Goal: Find contact information: Find contact information

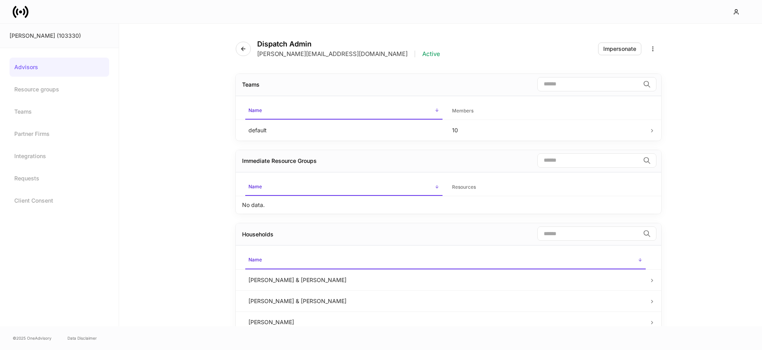
click at [18, 8] on icon at bounding box center [21, 12] width 16 height 16
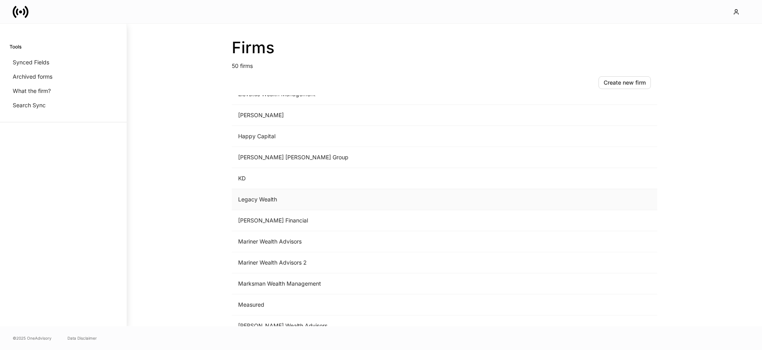
scroll to position [565, 0]
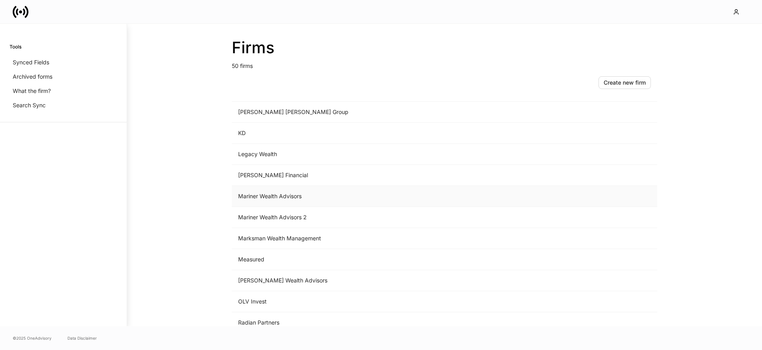
click at [299, 196] on td "Mariner Wealth Advisors" at bounding box center [379, 196] width 294 height 21
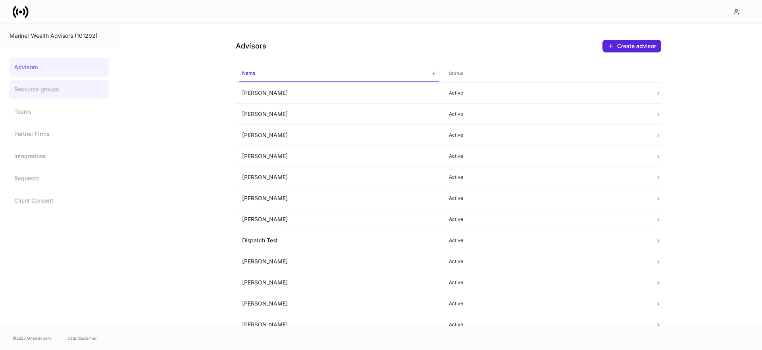
click at [66, 90] on link "Resource groups" at bounding box center [60, 89] width 100 height 19
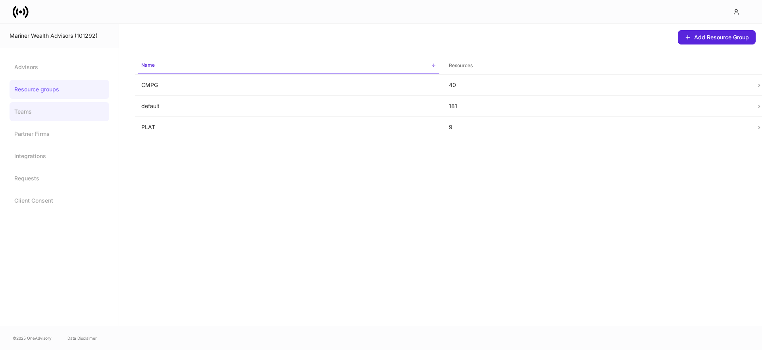
click at [18, 113] on link "Teams" at bounding box center [60, 111] width 100 height 19
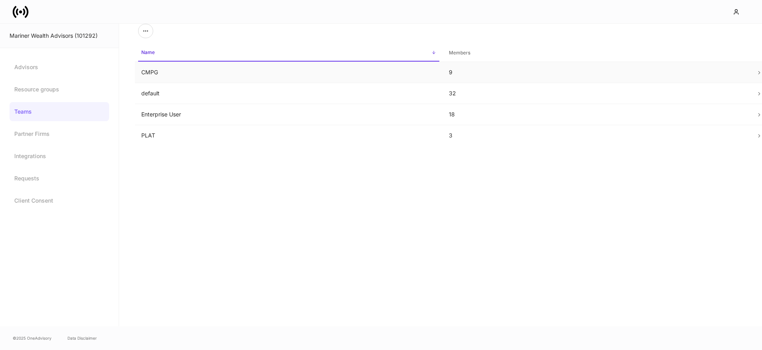
click at [219, 70] on td "CMPG" at bounding box center [289, 72] width 308 height 21
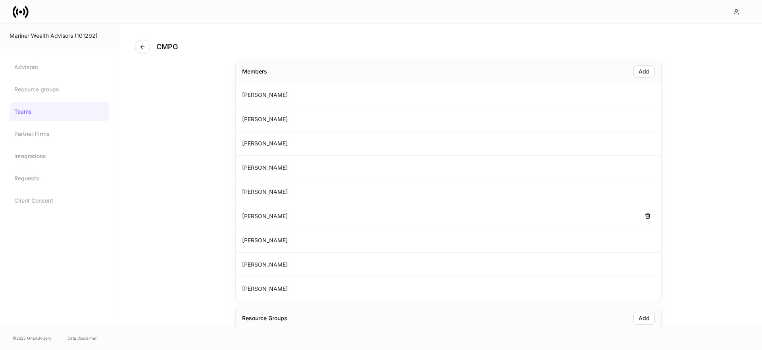
scroll to position [27, 0]
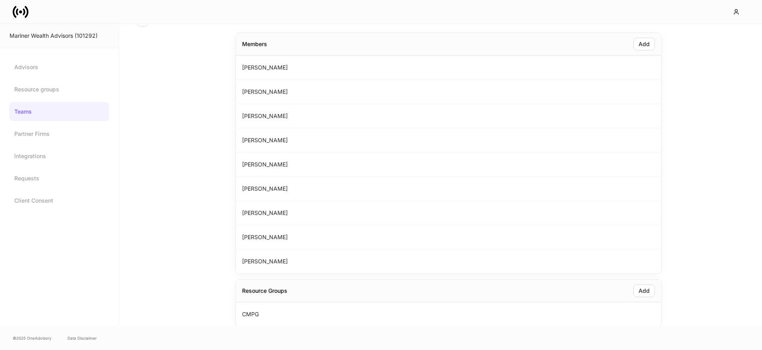
click at [60, 103] on link "Teams" at bounding box center [60, 111] width 100 height 19
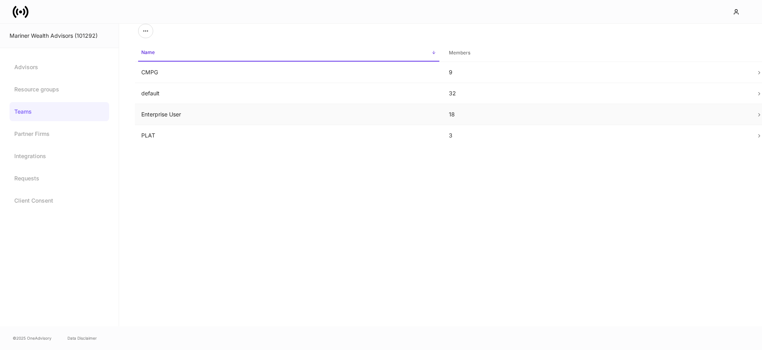
click at [189, 118] on td "Enterprise User" at bounding box center [289, 114] width 308 height 21
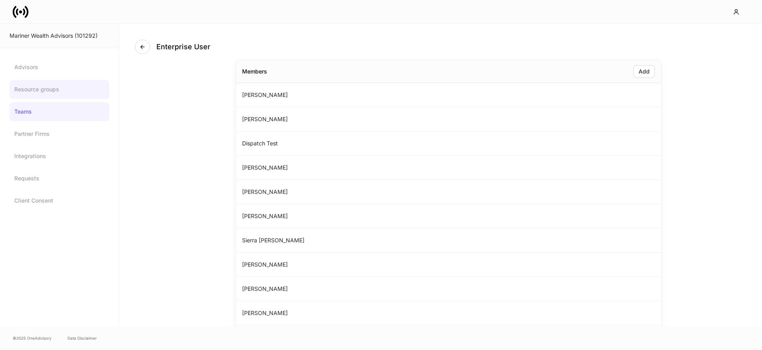
click at [42, 93] on link "Resource groups" at bounding box center [60, 89] width 100 height 19
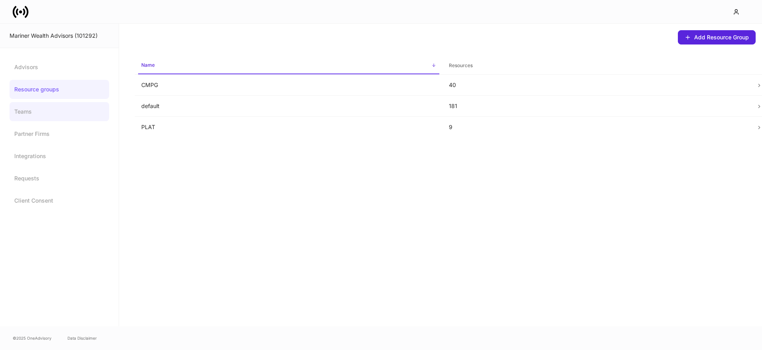
click at [27, 115] on link "Teams" at bounding box center [60, 111] width 100 height 19
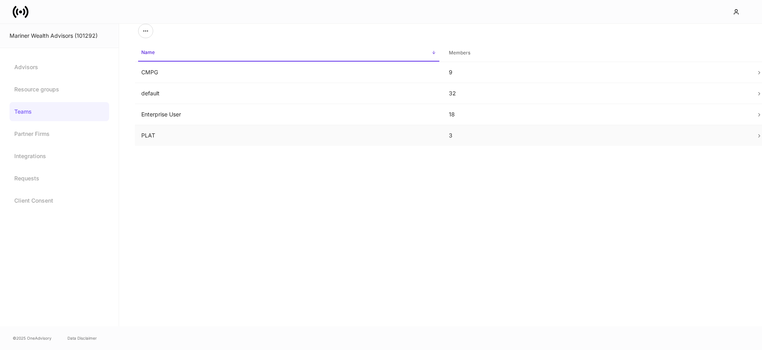
click at [165, 131] on td "PLAT" at bounding box center [289, 135] width 308 height 21
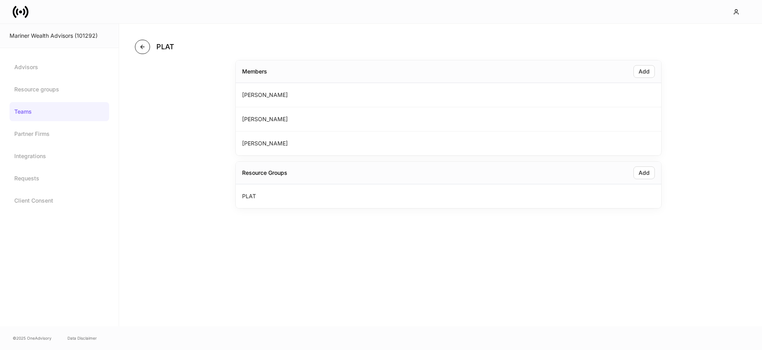
click at [142, 47] on icon "button" at bounding box center [143, 47] width 4 height 4
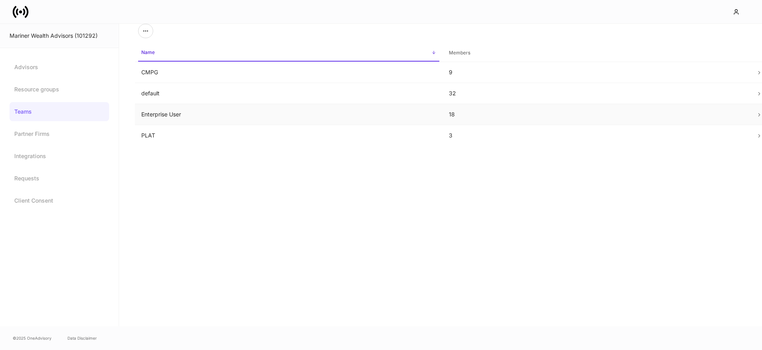
click at [254, 118] on td "Enterprise User" at bounding box center [289, 114] width 308 height 21
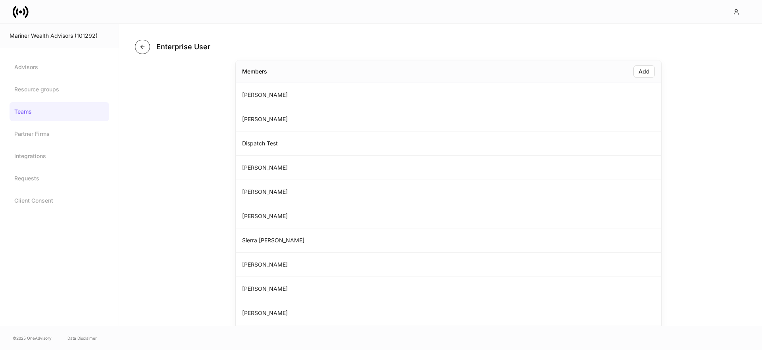
click at [139, 48] on icon "button" at bounding box center [142, 47] width 6 height 6
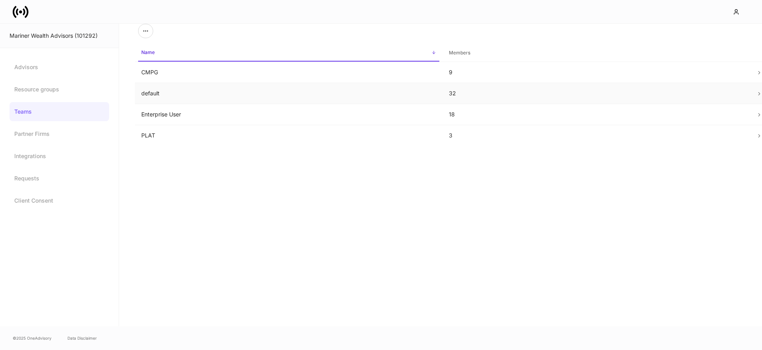
click at [208, 94] on td "default" at bounding box center [289, 93] width 308 height 21
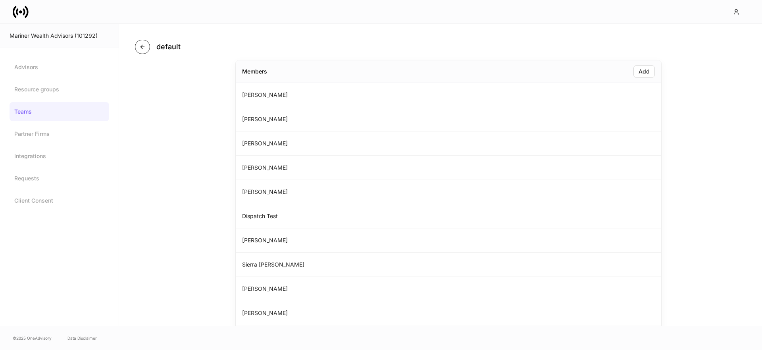
click at [139, 48] on button "button" at bounding box center [142, 47] width 15 height 14
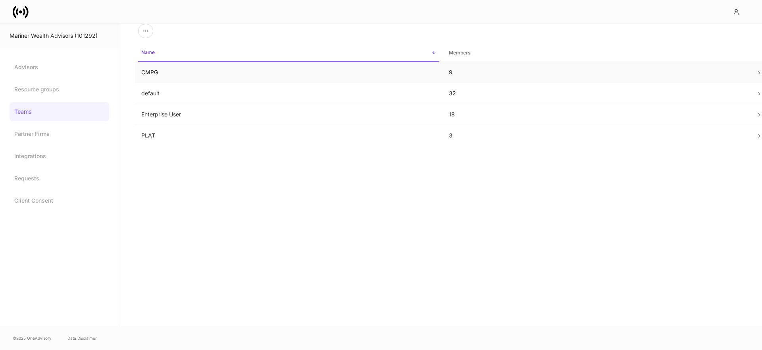
click at [216, 68] on td "CMPG" at bounding box center [289, 72] width 308 height 21
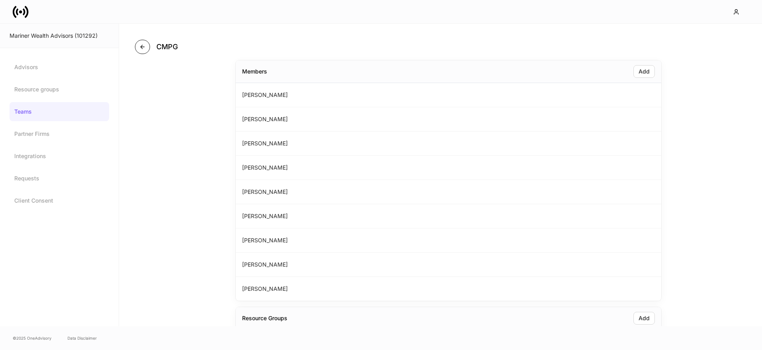
click at [141, 50] on icon "button" at bounding box center [142, 47] width 6 height 6
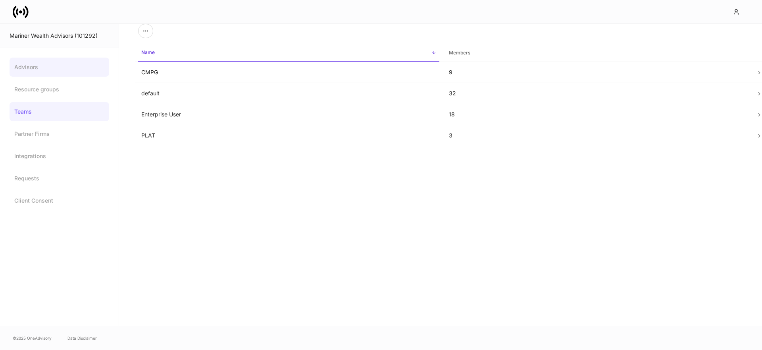
click at [38, 69] on link "Advisors" at bounding box center [60, 67] width 100 height 19
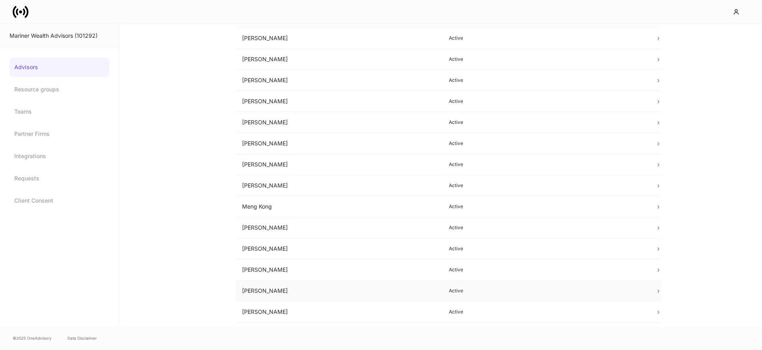
click at [281, 286] on td "[PERSON_NAME]" at bounding box center [339, 290] width 207 height 21
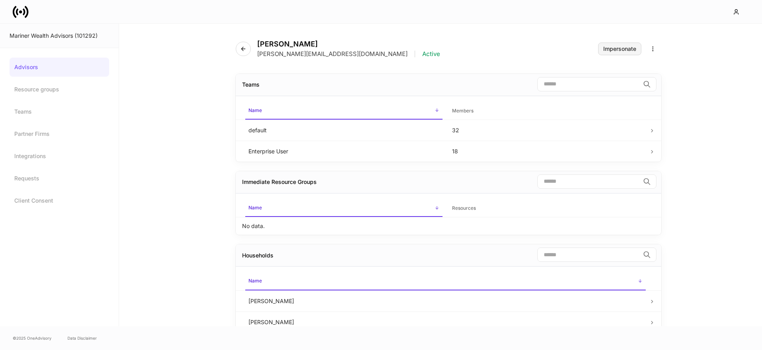
click at [632, 44] on button "Impersonate" at bounding box center [619, 48] width 43 height 13
drag, startPoint x: 328, startPoint y: 55, endPoint x: 258, endPoint y: 55, distance: 69.1
click at [258, 55] on p "[PERSON_NAME][EMAIL_ADDRESS][DOMAIN_NAME]" at bounding box center [332, 54] width 150 height 8
copy p "[PERSON_NAME][EMAIL_ADDRESS][DOMAIN_NAME]"
click at [26, 65] on link "Advisors" at bounding box center [60, 67] width 100 height 19
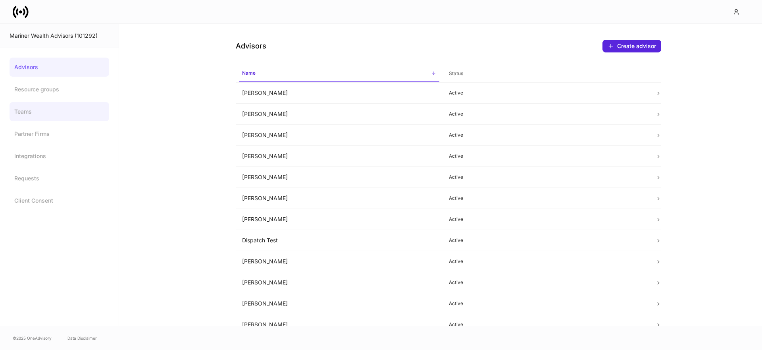
click at [60, 116] on link "Teams" at bounding box center [60, 111] width 100 height 19
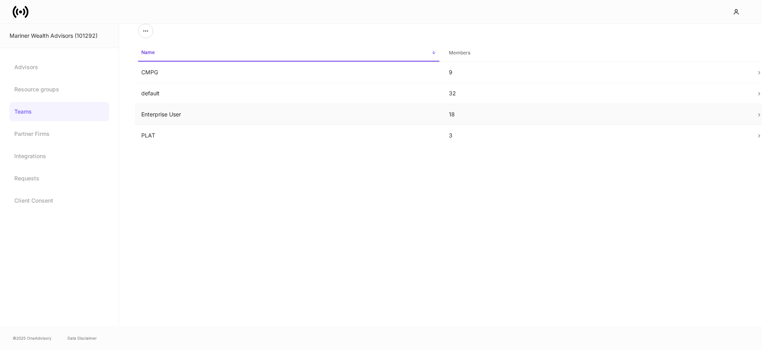
click at [203, 108] on td "Enterprise User" at bounding box center [289, 114] width 308 height 21
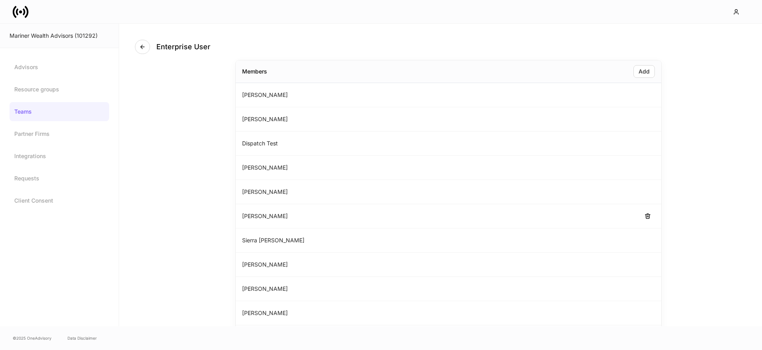
scroll to position [294, 0]
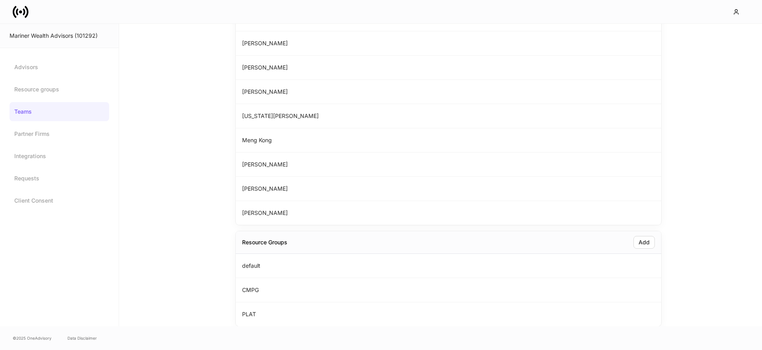
click at [20, 112] on link "Teams" at bounding box center [60, 111] width 100 height 19
